Goal: Navigation & Orientation: Find specific page/section

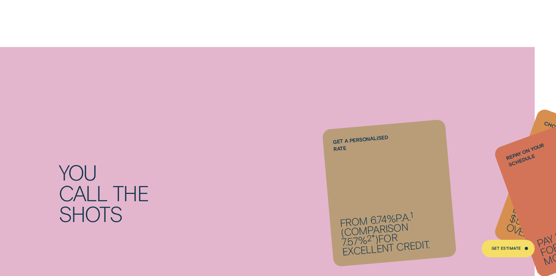
scroll to position [467, 0]
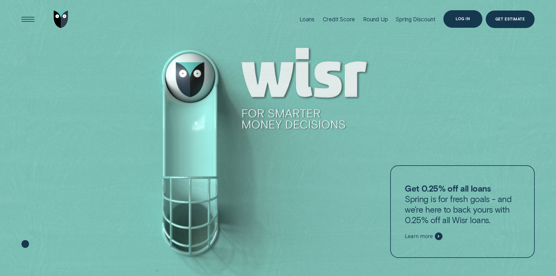
click at [460, 18] on div "Log in" at bounding box center [463, 19] width 14 height 4
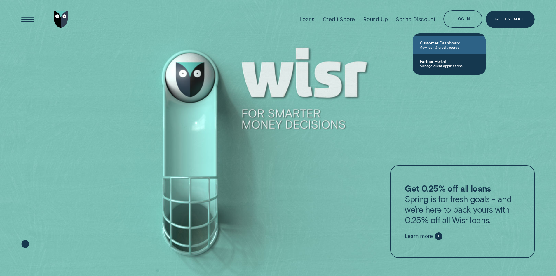
click at [452, 43] on span "Customer Dashboard" at bounding box center [449, 42] width 59 height 5
